Goal: Task Accomplishment & Management: Manage account settings

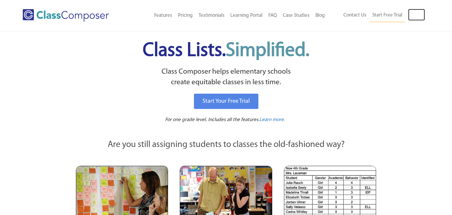
click at [418, 12] on link "Log In" at bounding box center [416, 15] width 17 height 12
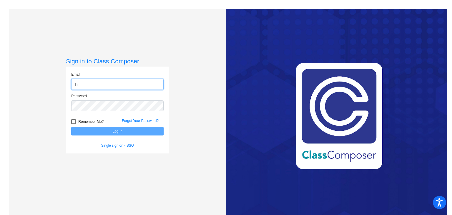
type input "[EMAIL_ADDRESS][DOMAIN_NAME]"
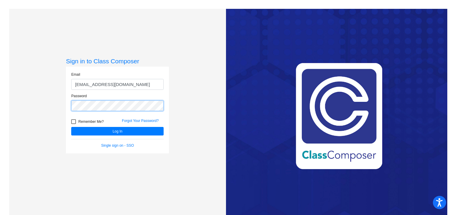
click at [71, 127] on button "Log In" at bounding box center [117, 131] width 92 height 9
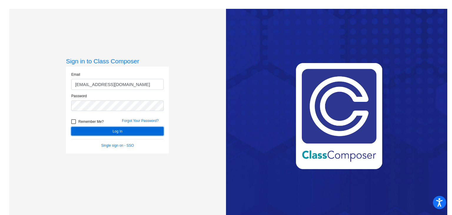
click at [120, 134] on button "Log In" at bounding box center [117, 131] width 92 height 9
click at [125, 132] on button "Log In" at bounding box center [117, 131] width 92 height 9
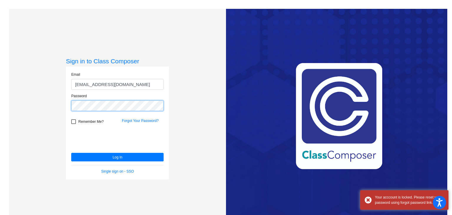
click at [71, 153] on button "Log In" at bounding box center [117, 157] width 92 height 9
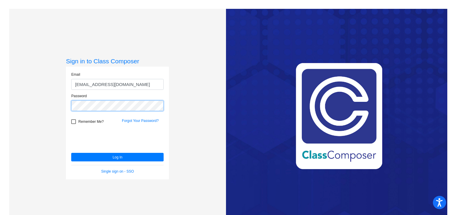
click at [71, 153] on button "Log In" at bounding box center [117, 157] width 92 height 9
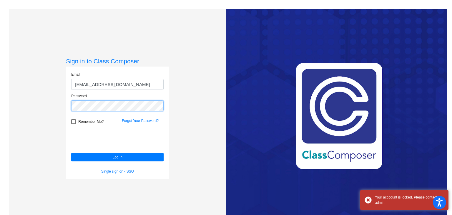
click at [71, 153] on button "Log In" at bounding box center [117, 157] width 92 height 9
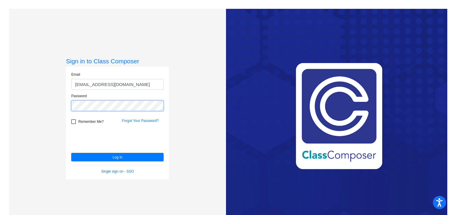
click at [71, 153] on button "Log In" at bounding box center [117, 157] width 92 height 9
